Goal: Information Seeking & Learning: Compare options

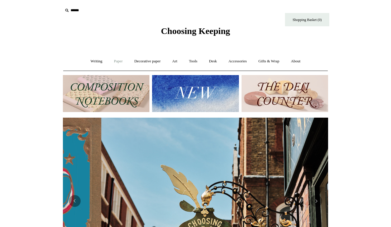
scroll to position [0, 265]
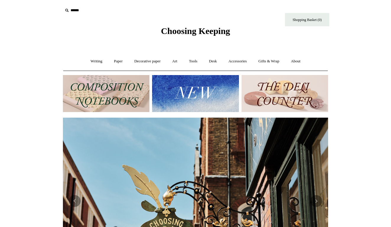
click at [113, 88] on img at bounding box center [106, 93] width 87 height 37
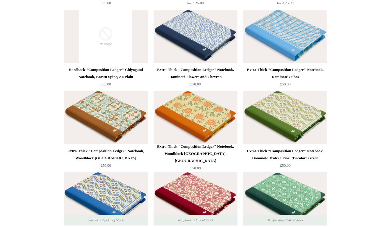
scroll to position [1121, 0]
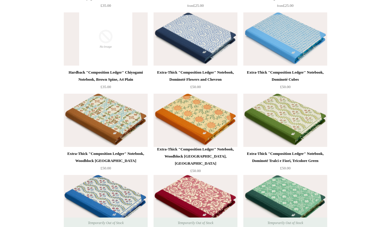
click at [220, 36] on img at bounding box center [196, 38] width 84 height 53
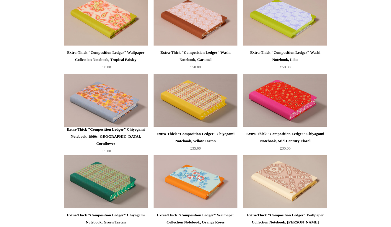
scroll to position [410, 0]
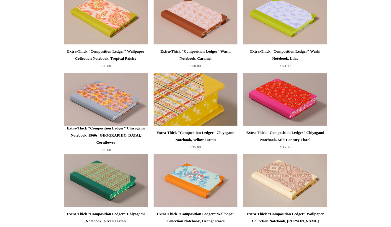
click at [196, 108] on img at bounding box center [196, 99] width 84 height 53
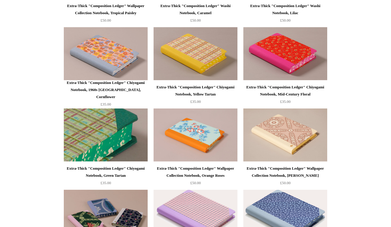
scroll to position [458, 0]
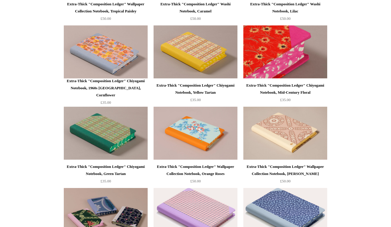
click at [304, 56] on img at bounding box center [285, 51] width 84 height 53
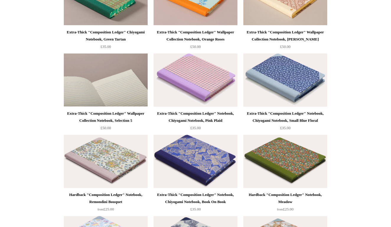
scroll to position [597, 0]
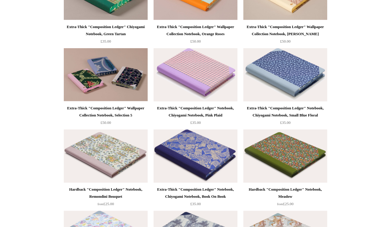
click at [199, 154] on img at bounding box center [196, 155] width 84 height 53
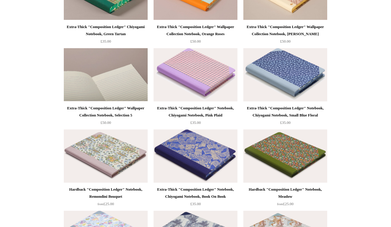
click at [137, 74] on img at bounding box center [106, 74] width 84 height 53
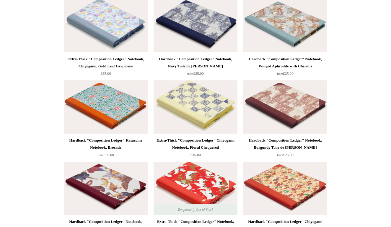
scroll to position [814, 0]
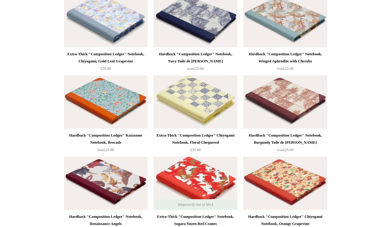
click at [199, 90] on img at bounding box center [196, 101] width 84 height 53
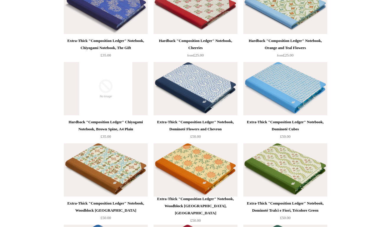
scroll to position [976, 0]
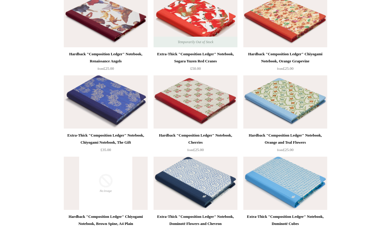
click at [119, 92] on img at bounding box center [106, 101] width 84 height 53
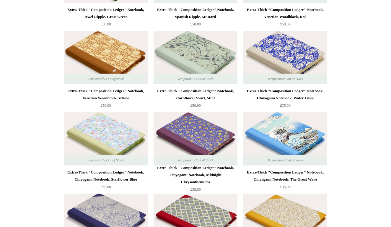
scroll to position [1428, 0]
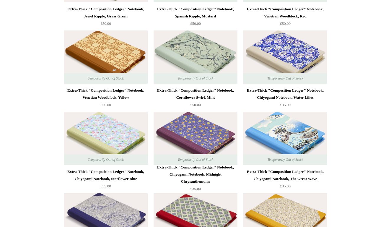
click at [281, 50] on img at bounding box center [285, 56] width 84 height 53
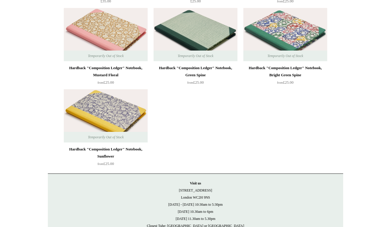
scroll to position [1705, 0]
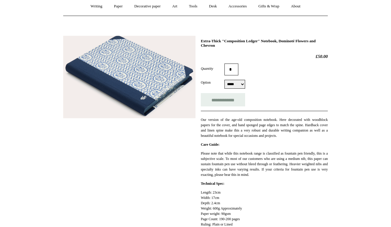
scroll to position [49, 0]
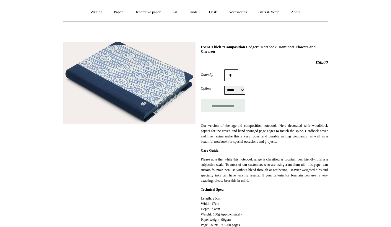
click at [124, 69] on img at bounding box center [129, 83] width 132 height 83
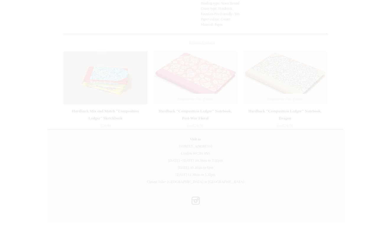
scroll to position [281, 0]
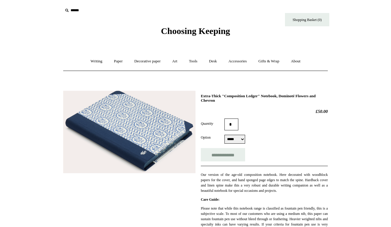
scroll to position [0, 0]
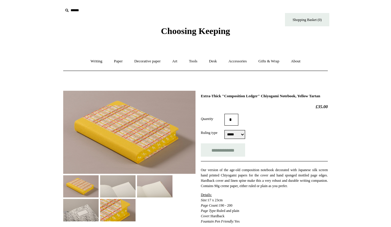
click at [104, 183] on img at bounding box center [117, 186] width 35 height 22
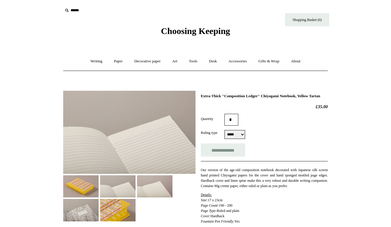
click at [163, 179] on img at bounding box center [154, 186] width 35 height 22
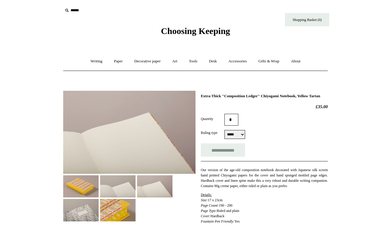
click at [117, 207] on img at bounding box center [117, 210] width 35 height 22
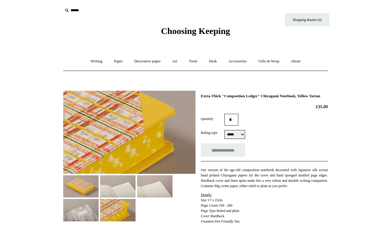
click at [92, 205] on img at bounding box center [80, 210] width 35 height 22
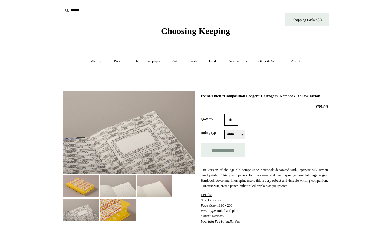
click at [86, 188] on img at bounding box center [80, 186] width 35 height 22
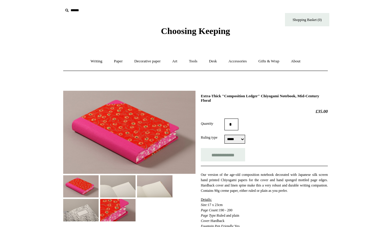
select select "*****"
click at [109, 201] on img at bounding box center [117, 210] width 35 height 22
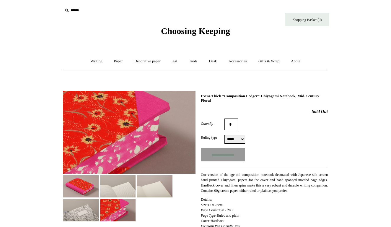
click at [82, 186] on img at bounding box center [80, 186] width 35 height 22
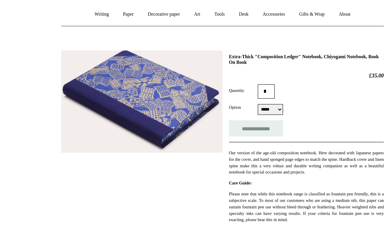
scroll to position [48, 0]
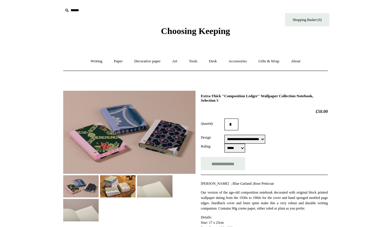
select select "**********"
click at [113, 182] on img at bounding box center [117, 186] width 35 height 22
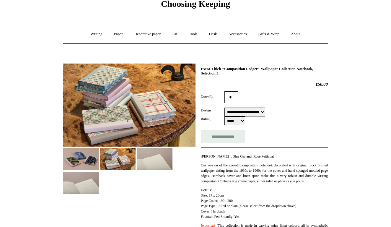
scroll to position [23, 0]
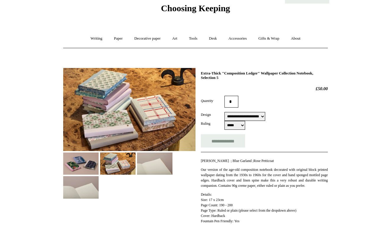
click at [85, 162] on img at bounding box center [80, 163] width 35 height 22
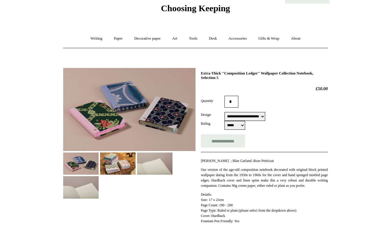
click at [123, 160] on img at bounding box center [117, 163] width 35 height 22
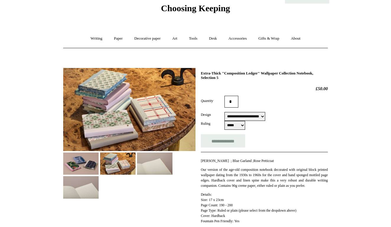
click at [153, 159] on img at bounding box center [154, 163] width 35 height 22
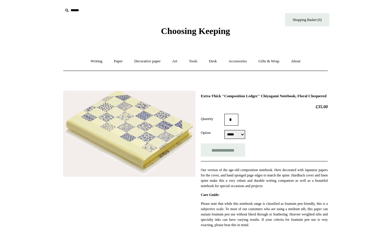
select select "*****"
